Goal: Browse casually: Explore the website without a specific task or goal

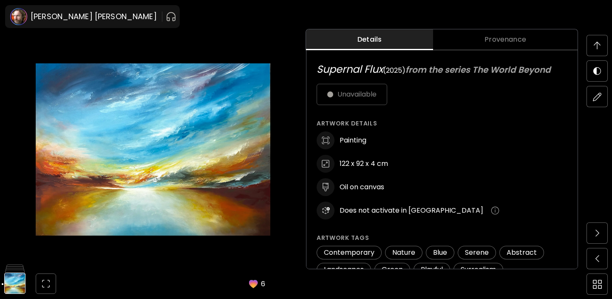
scroll to position [133, 0]
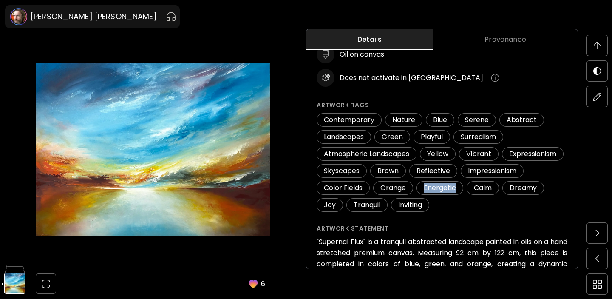
click at [596, 43] on img at bounding box center [597, 46] width 7 height 8
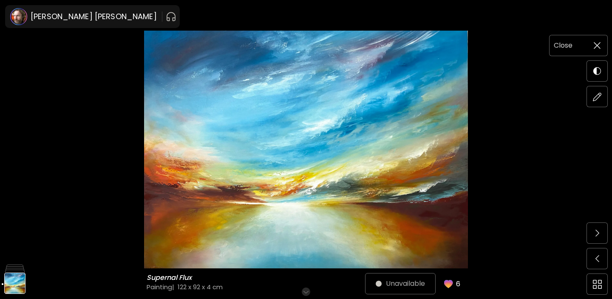
click at [577, 43] on div "Close" at bounding box center [568, 45] width 37 height 11
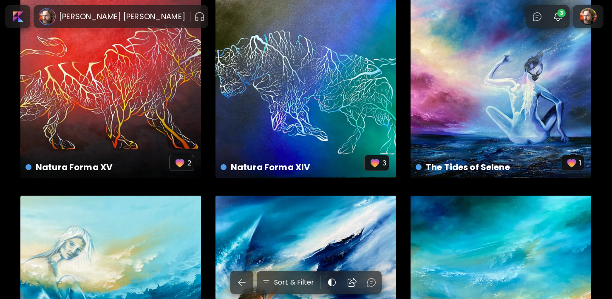
scroll to position [224, 0]
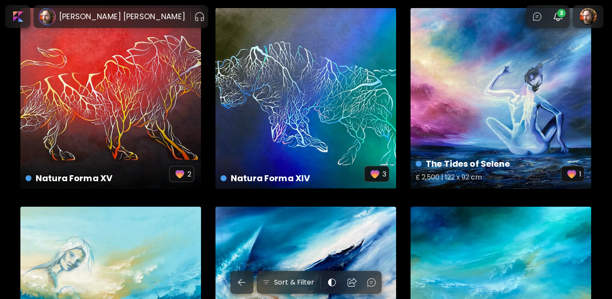
click at [454, 105] on div "The Tides of Selene £ 2,500 | 122 x 92 cm 1" at bounding box center [501, 98] width 181 height 181
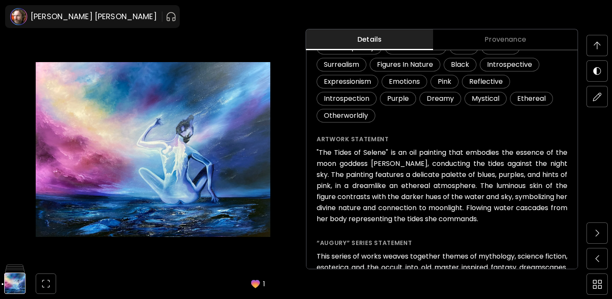
scroll to position [669, 0]
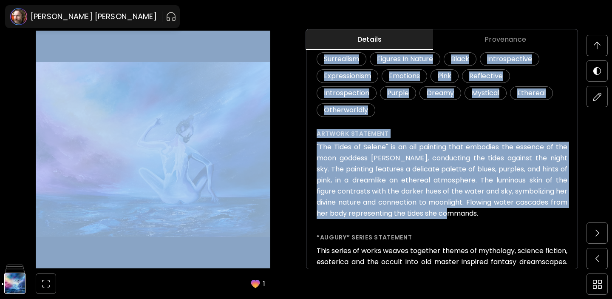
drag, startPoint x: 489, startPoint y: 217, endPoint x: 306, endPoint y: 148, distance: 196.1
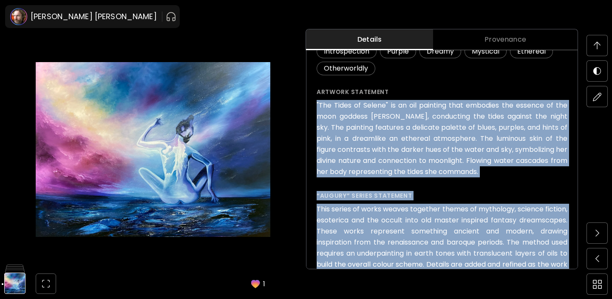
drag, startPoint x: 435, startPoint y: 198, endPoint x: 317, endPoint y: 106, distance: 150.0
click at [317, 106] on p "The Tides of Selene ( 2025 ) from the series Augury £ 2,500 Add to Cart Artwork…" at bounding box center [442, 81] width 251 height 544
copy p ""The Tides of Selene" is an oil painting that embodies the essence of the moon …"
click at [598, 46] on img at bounding box center [597, 46] width 7 height 8
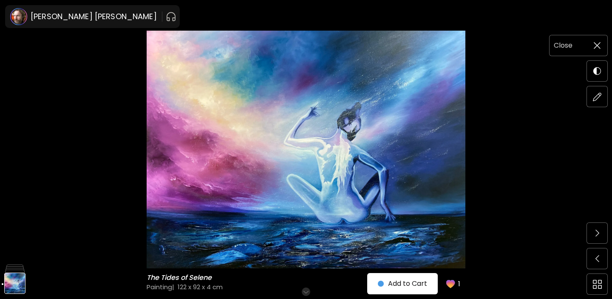
click at [598, 43] on img at bounding box center [597, 45] width 7 height 7
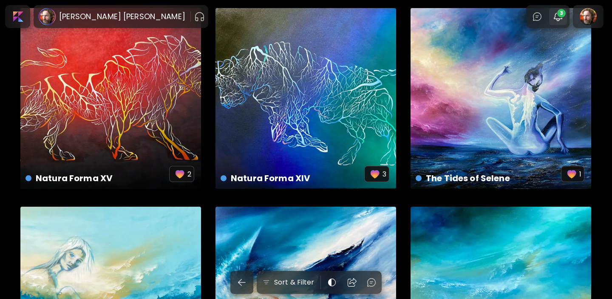
click at [558, 14] on span "3" at bounding box center [561, 13] width 9 height 9
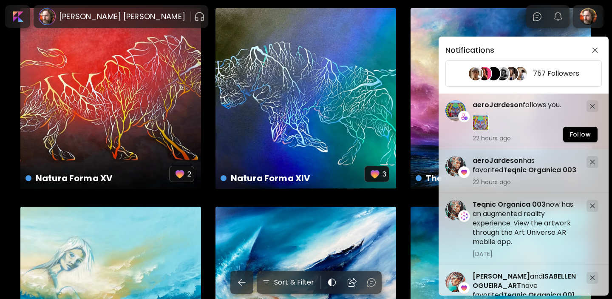
click at [502, 105] on span "aeroJardeson" at bounding box center [498, 105] width 50 height 10
